Goal: Task Accomplishment & Management: Manage account settings

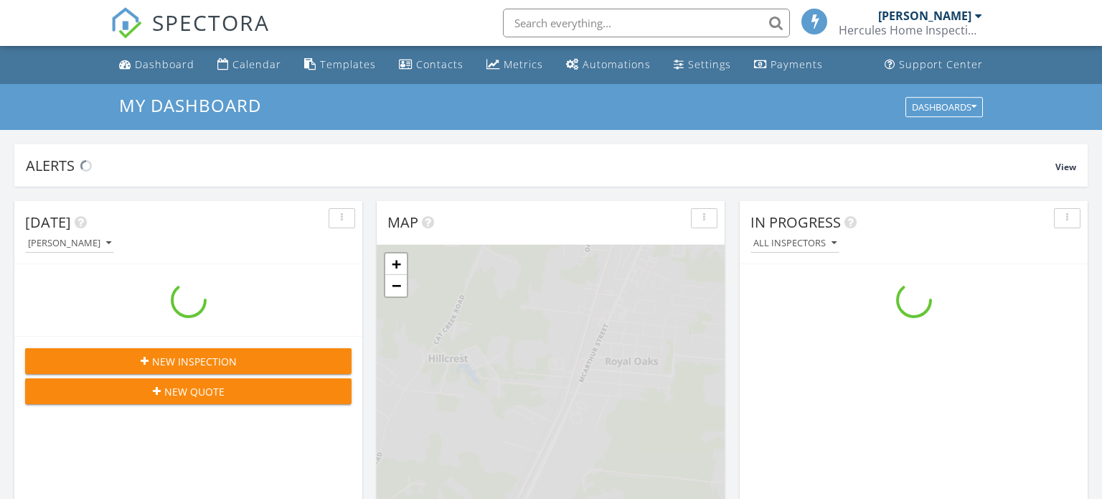
scroll to position [1307, 1103]
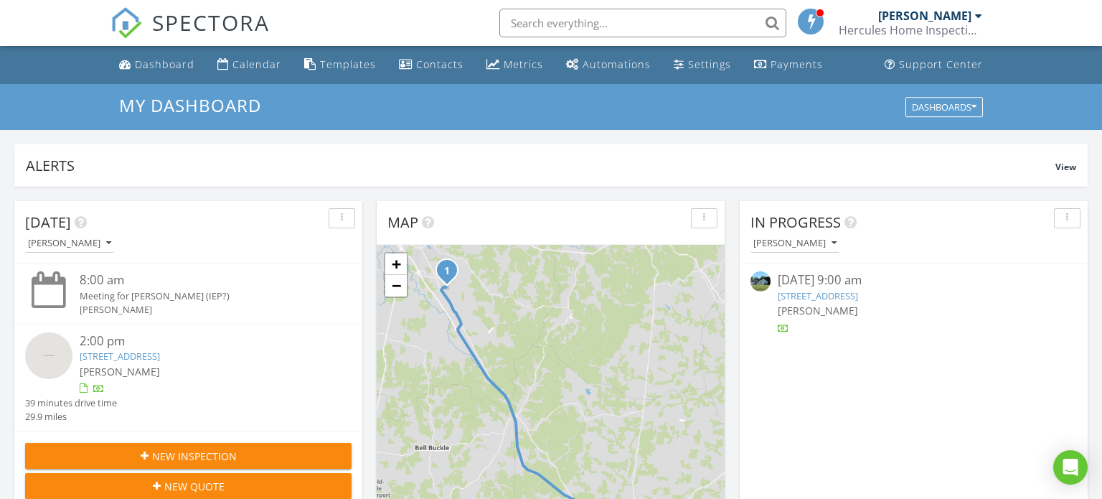
click at [160, 351] on link "4109 Fargo Ct, Murfreesboro, TN 37127" at bounding box center [120, 355] width 80 height 13
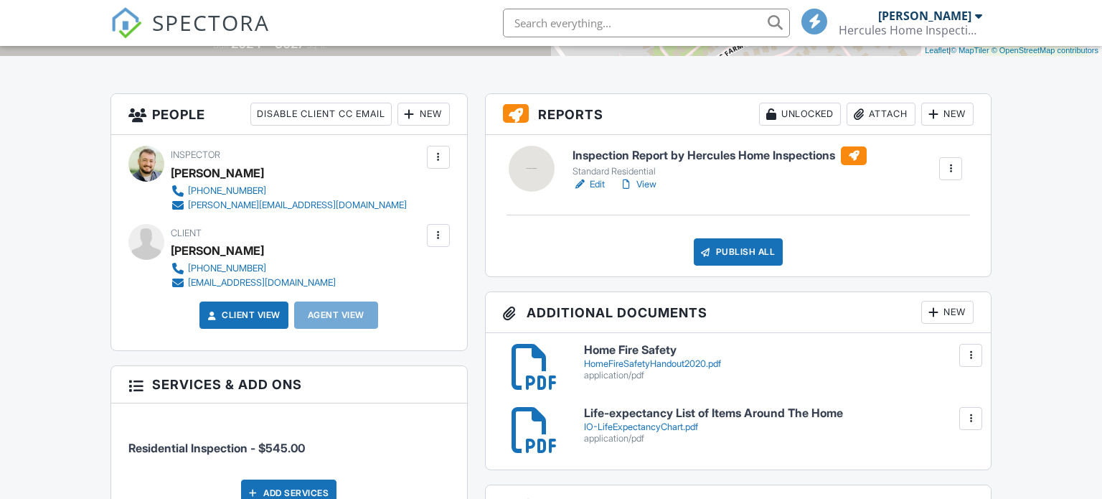
scroll to position [324, 0]
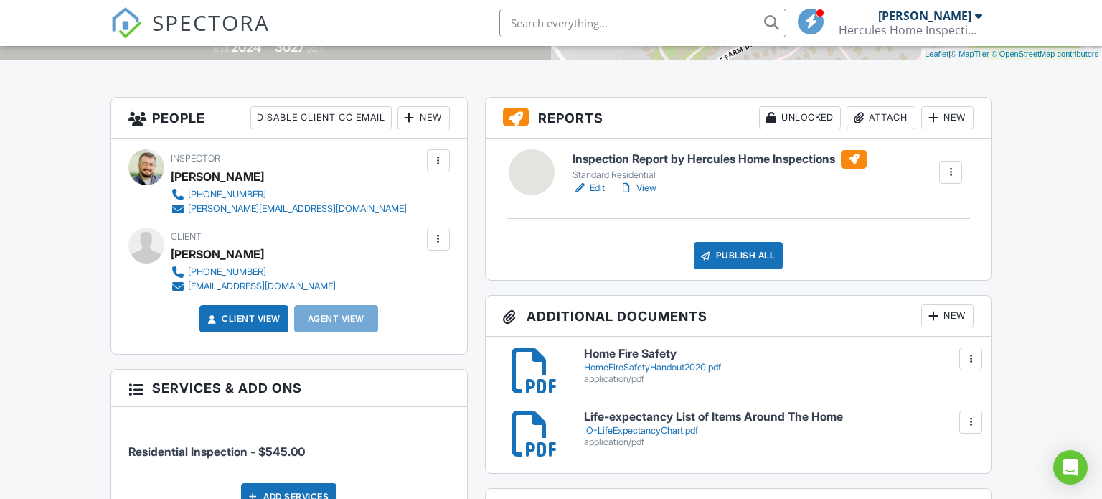
click at [951, 174] on div at bounding box center [951, 172] width 14 height 14
click at [901, 288] on div "Delete" at bounding box center [908, 284] width 30 height 16
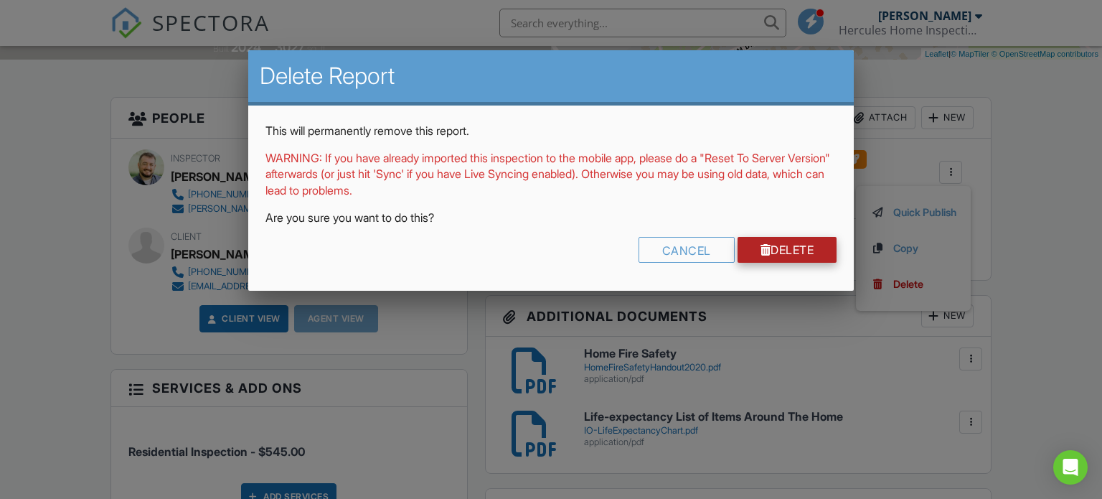
click at [773, 252] on link "Delete" at bounding box center [788, 250] width 100 height 26
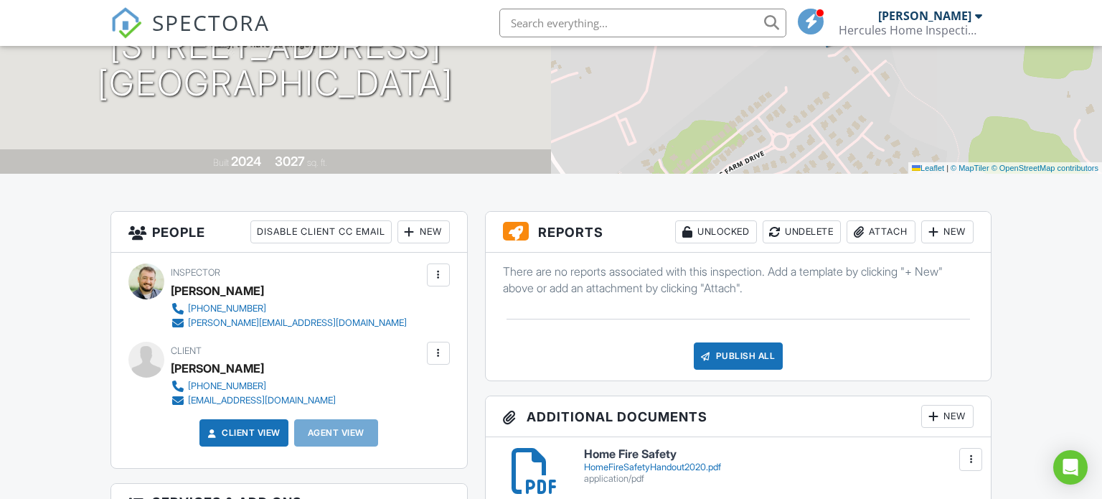
scroll to position [215, 0]
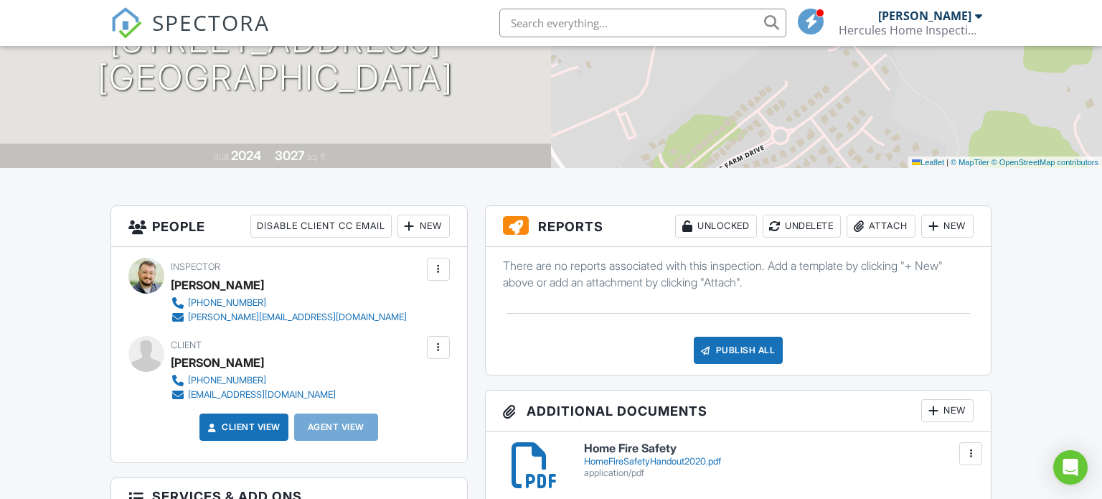
click at [946, 230] on div "New" at bounding box center [947, 226] width 52 height 23
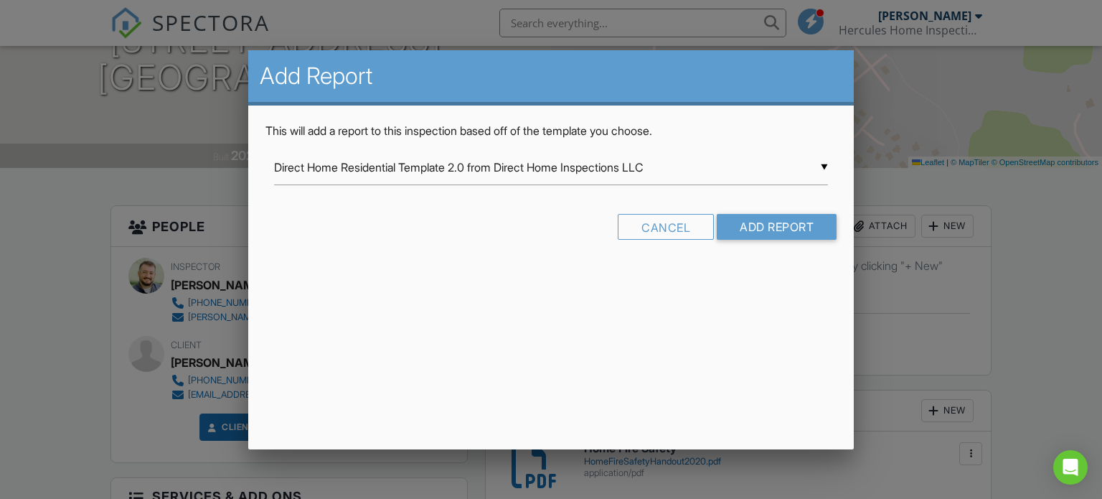
click at [598, 174] on input "Direct Home Residential Template 2.0 from Direct Home Inspections LLC" at bounding box center [551, 167] width 555 height 35
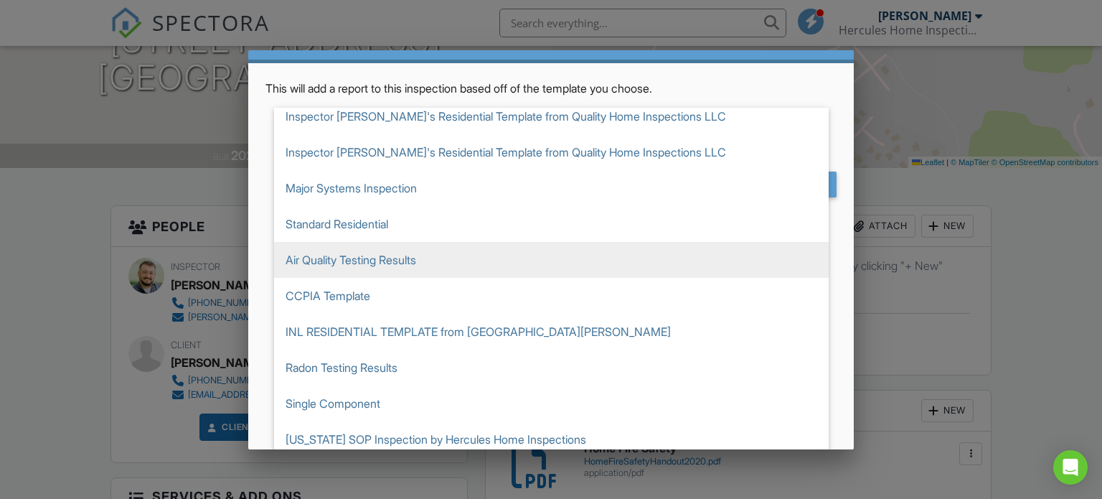
scroll to position [50, 0]
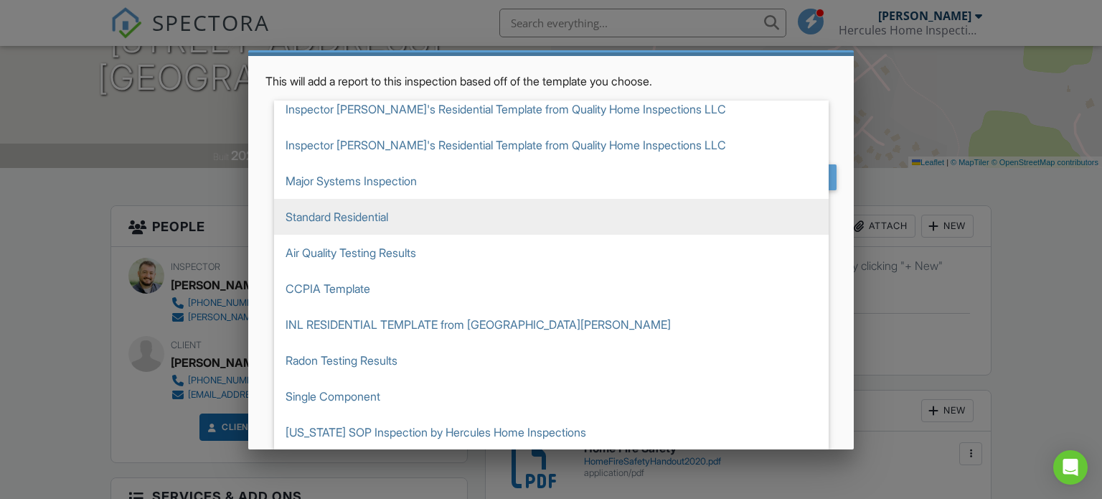
click at [373, 218] on span "Standard Residential" at bounding box center [551, 217] width 555 height 36
type input "Standard Residential"
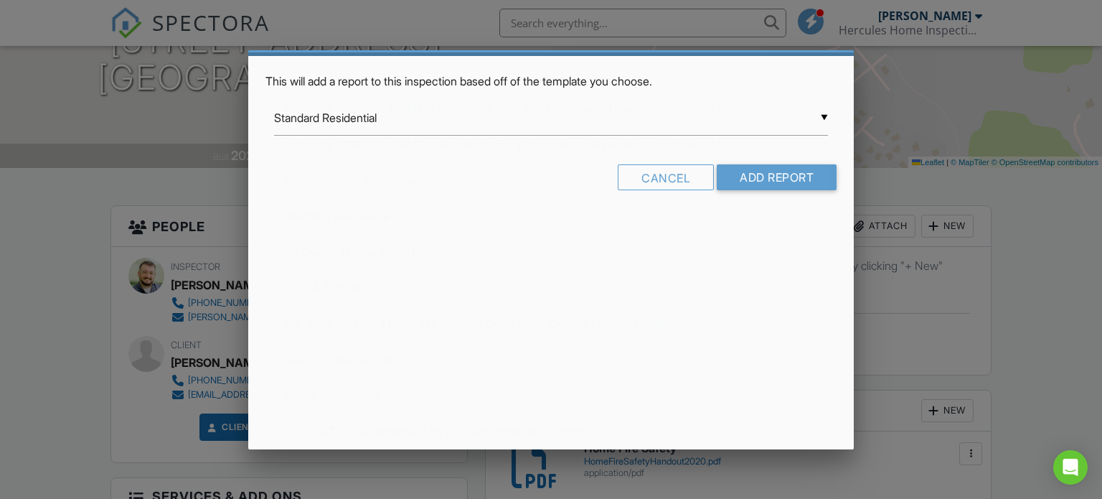
scroll to position [0, 0]
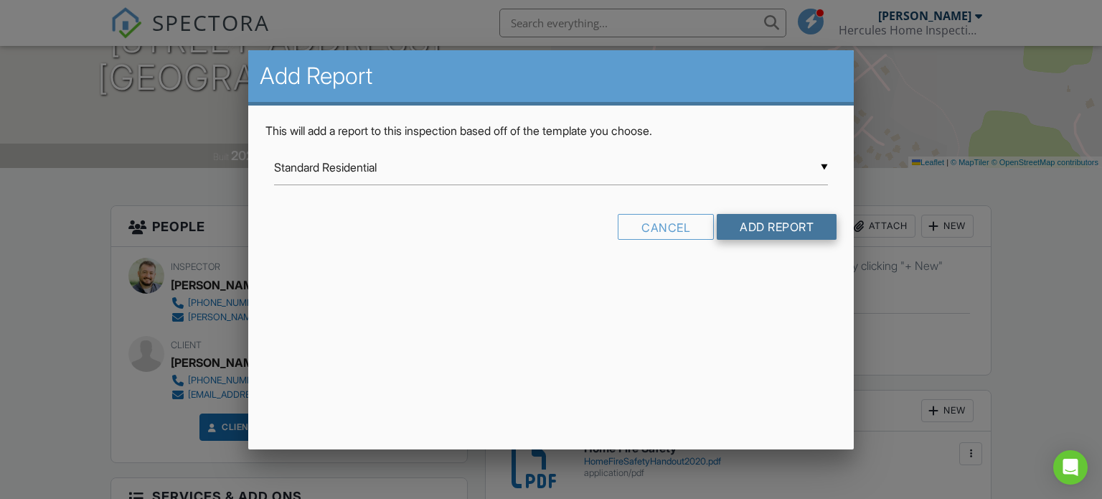
click at [807, 225] on input "Add Report" at bounding box center [777, 227] width 120 height 26
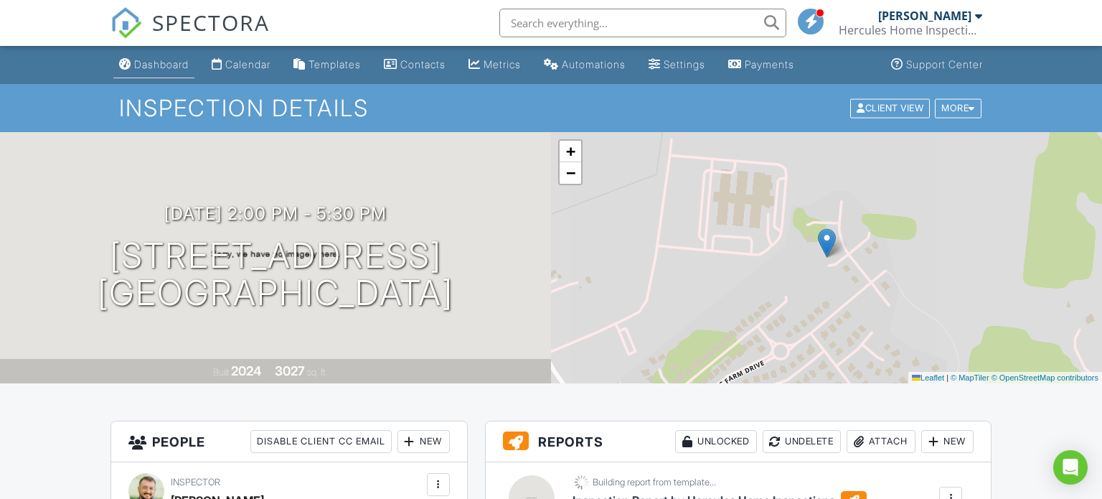
click at [161, 72] on link "Dashboard" at bounding box center [153, 65] width 81 height 27
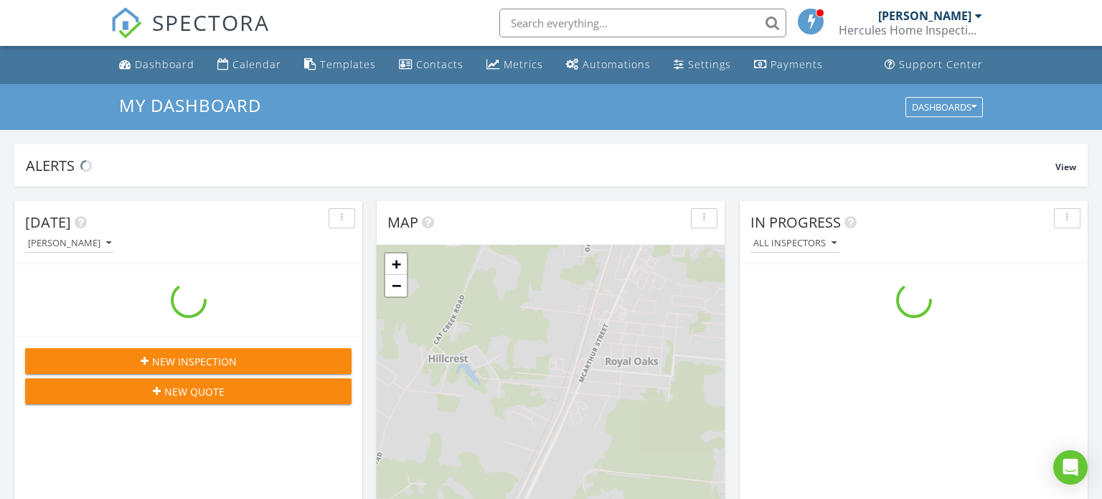
scroll to position [1307, 1103]
